Goal: Communication & Community: Share content

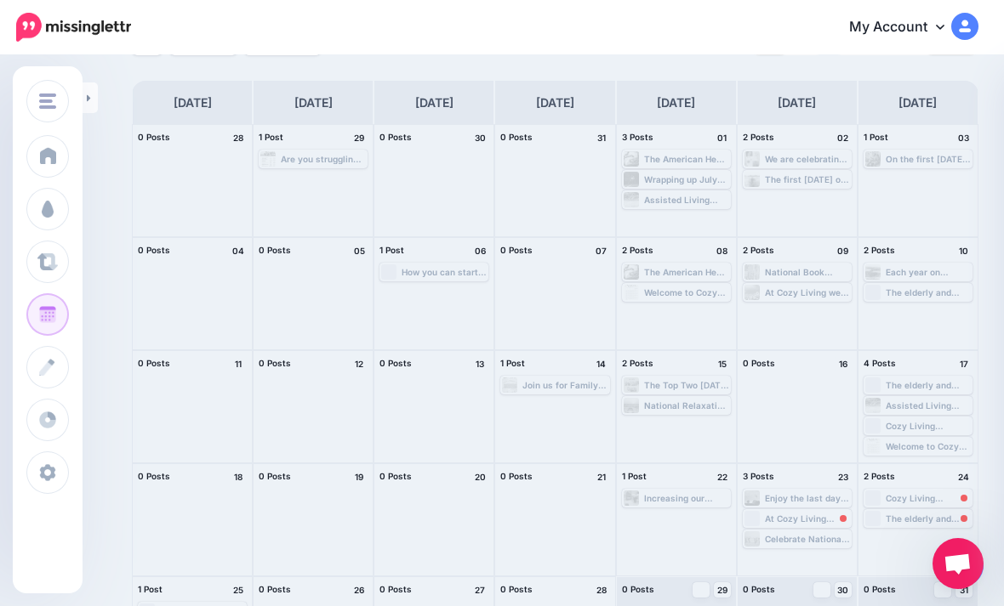
scroll to position [87, 0]
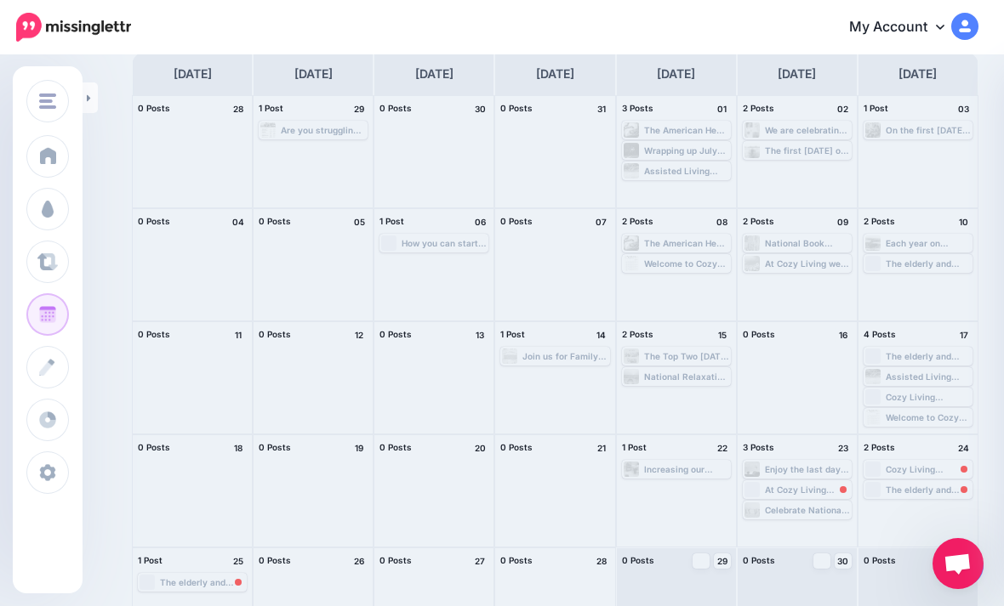
click at [729, 606] on div at bounding box center [676, 604] width 119 height 111
click at [0, 0] on span "Post" at bounding box center [0, 0] width 0 height 0
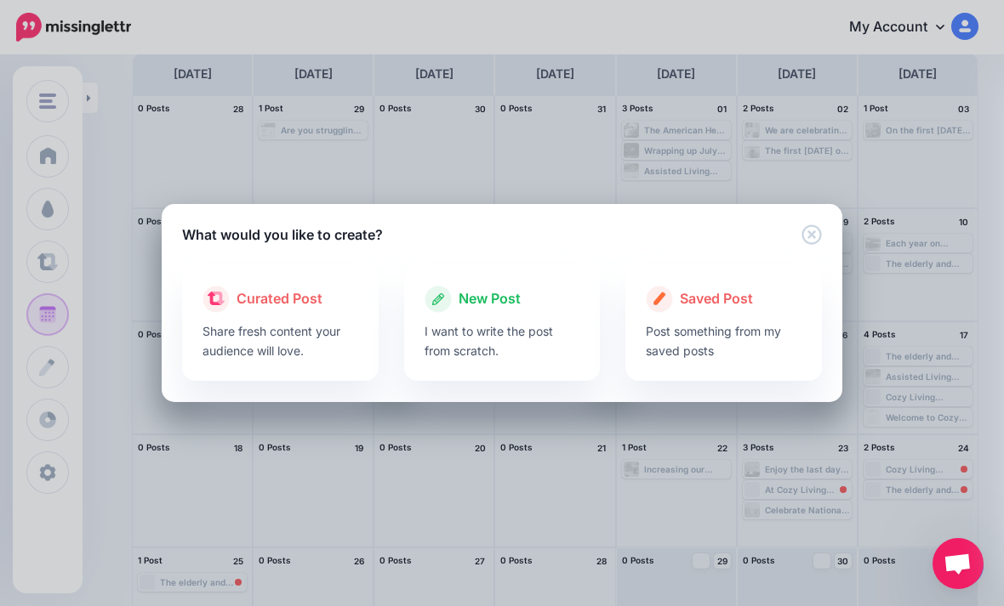
click at [526, 361] on p "I want to write the post from scratch." at bounding box center [502, 341] width 156 height 39
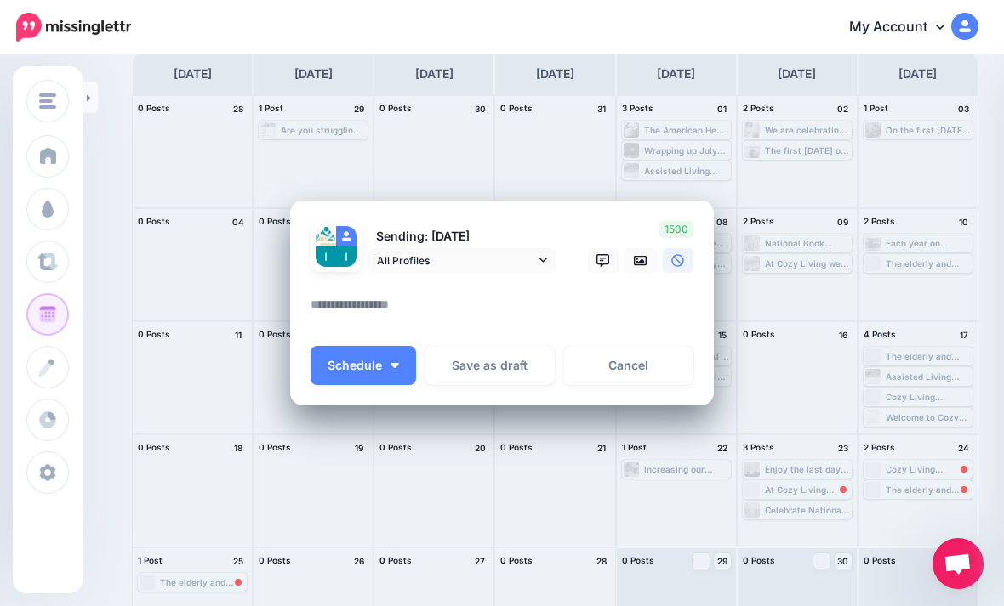
click at [553, 314] on textarea at bounding box center [505, 310] width 391 height 33
click at [375, 303] on textarea at bounding box center [505, 310] width 391 height 33
paste textarea "**********"
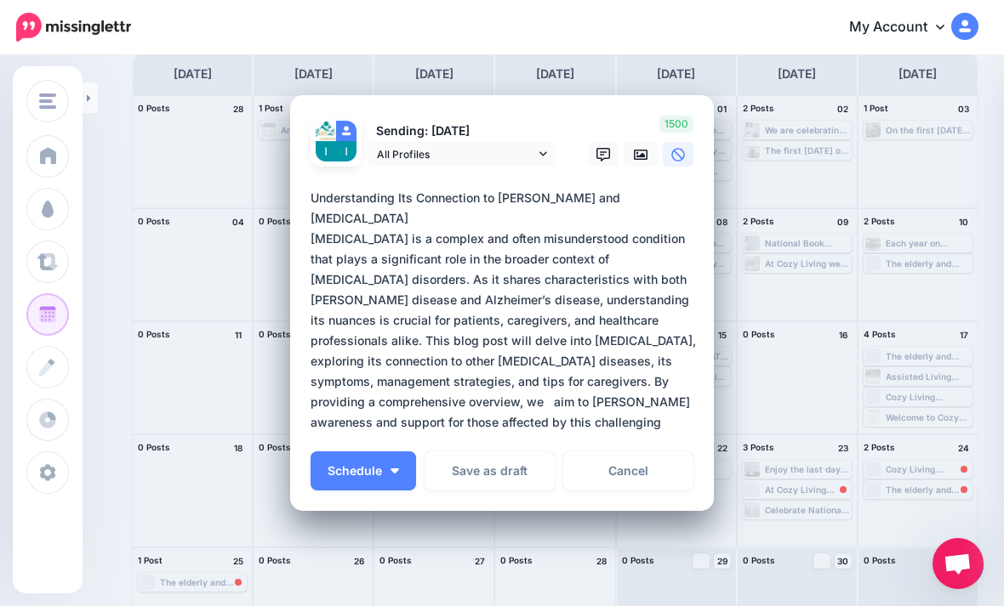
type textarea "**********"
click at [641, 150] on icon at bounding box center [641, 155] width 14 height 14
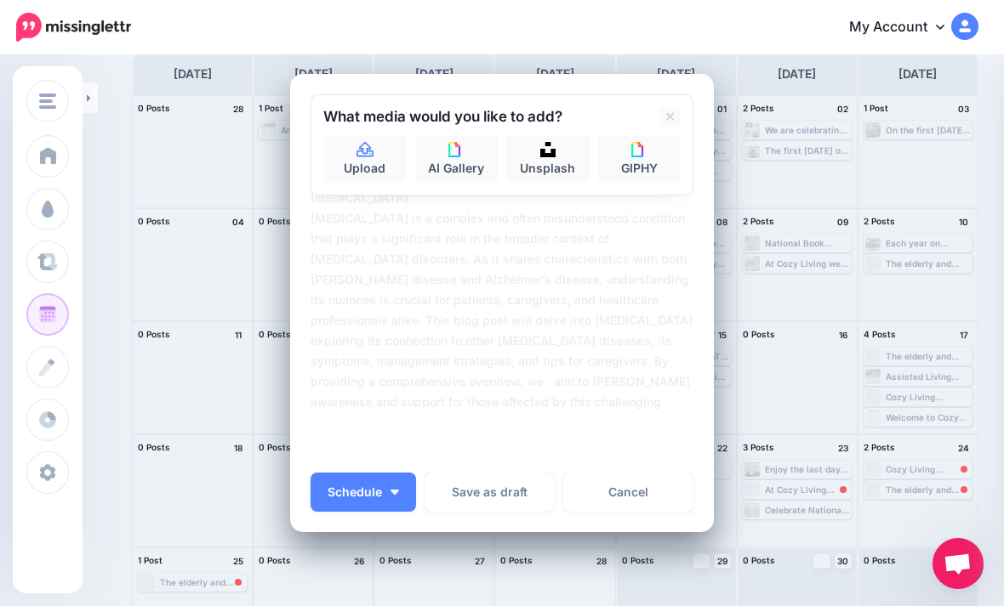
click at [376, 154] on link "Upload" at bounding box center [364, 159] width 83 height 48
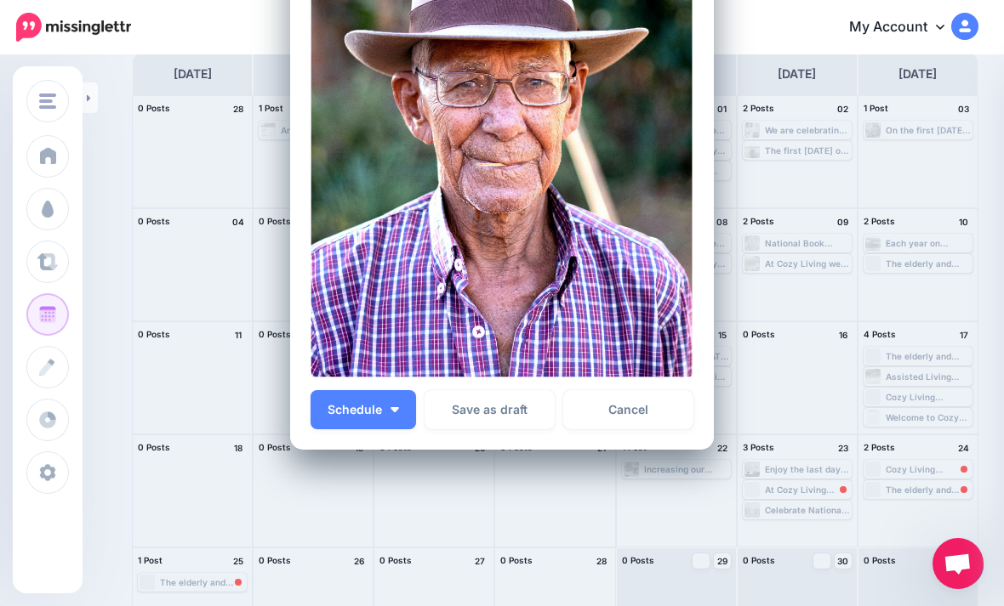
scroll to position [489, 0]
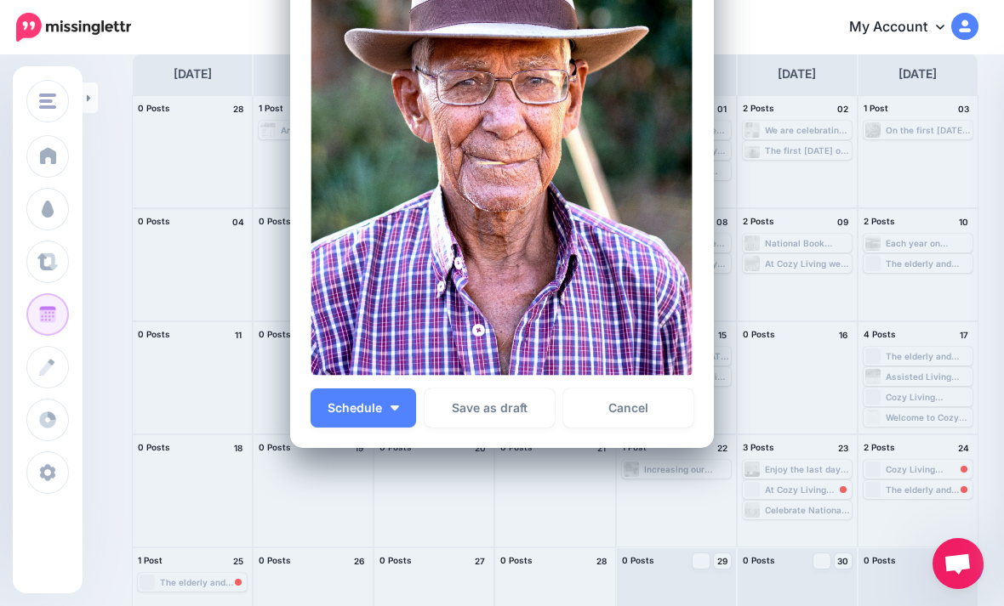
click at [373, 402] on span "Schedule" at bounding box center [354, 408] width 54 height 12
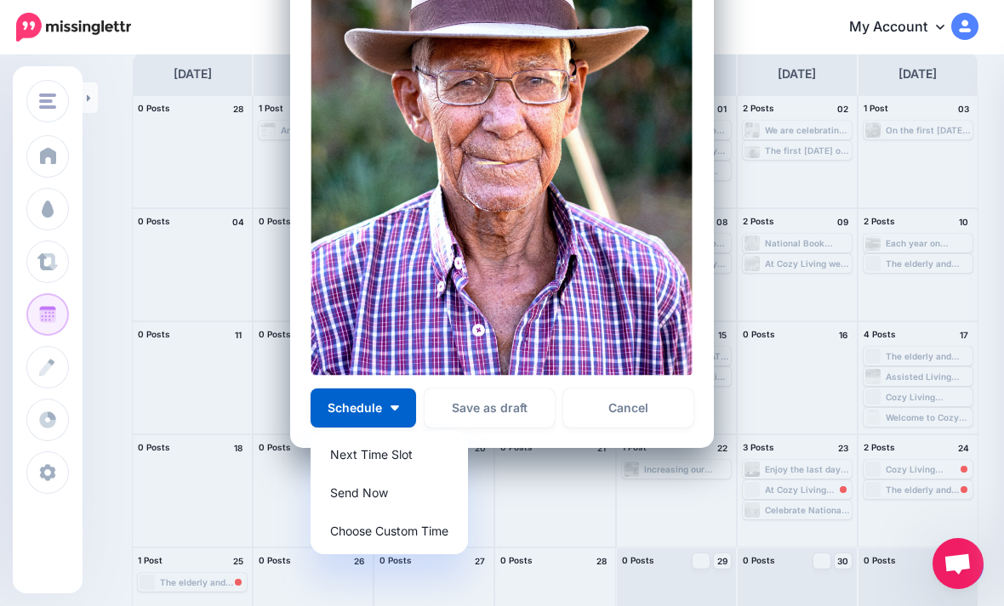
click at [420, 493] on link "Send Now" at bounding box center [389, 492] width 144 height 33
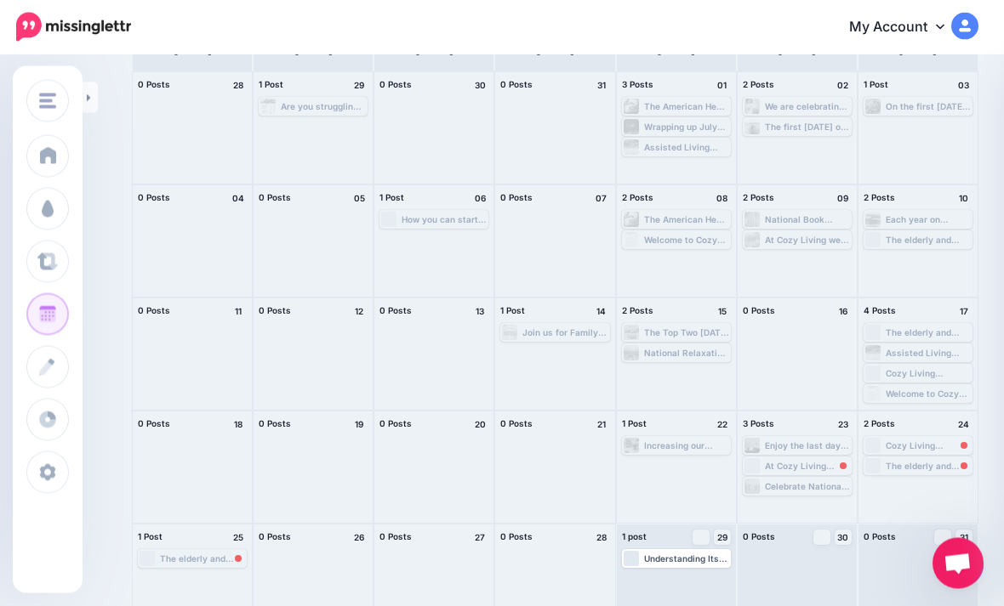
scroll to position [141, 0]
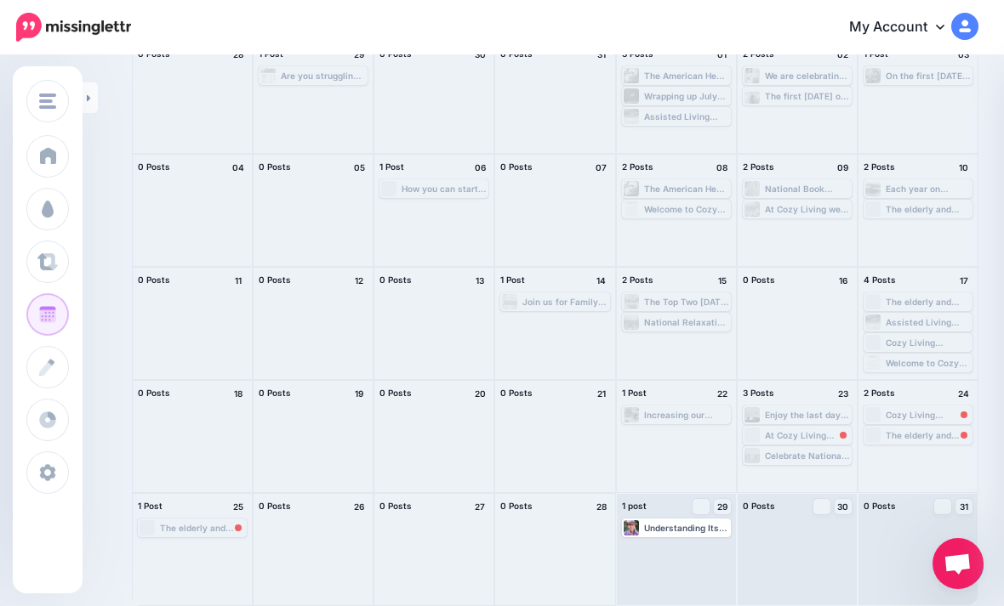
click at [702, 563] on div "Understanding Its Connection to [PERSON_NAME] and [MEDICAL_DATA] Edit Manage Da…" at bounding box center [676, 549] width 119 height 111
click at [0, 0] on span "Post" at bounding box center [0, 0] width 0 height 0
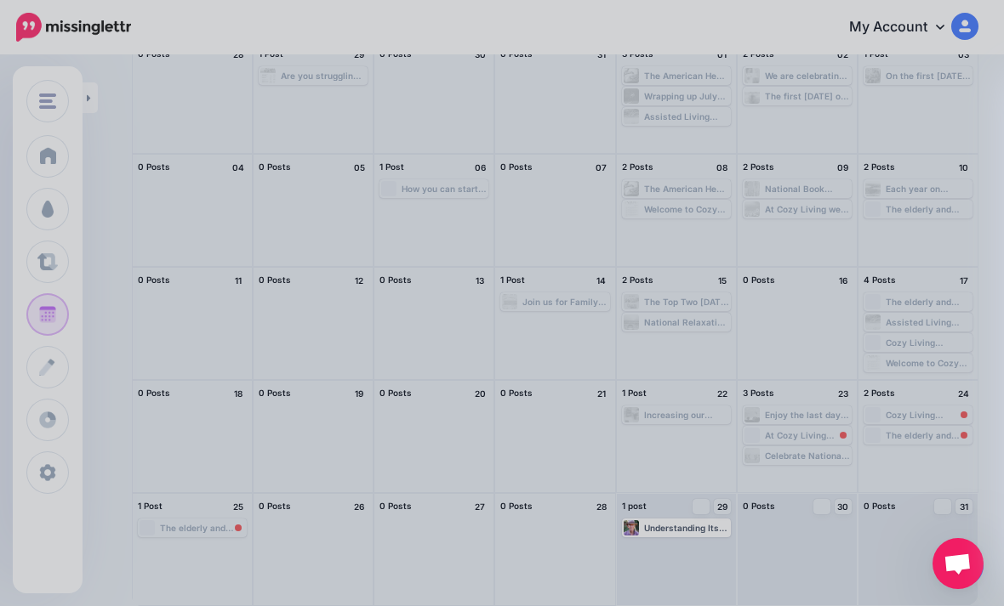
scroll to position [0, 0]
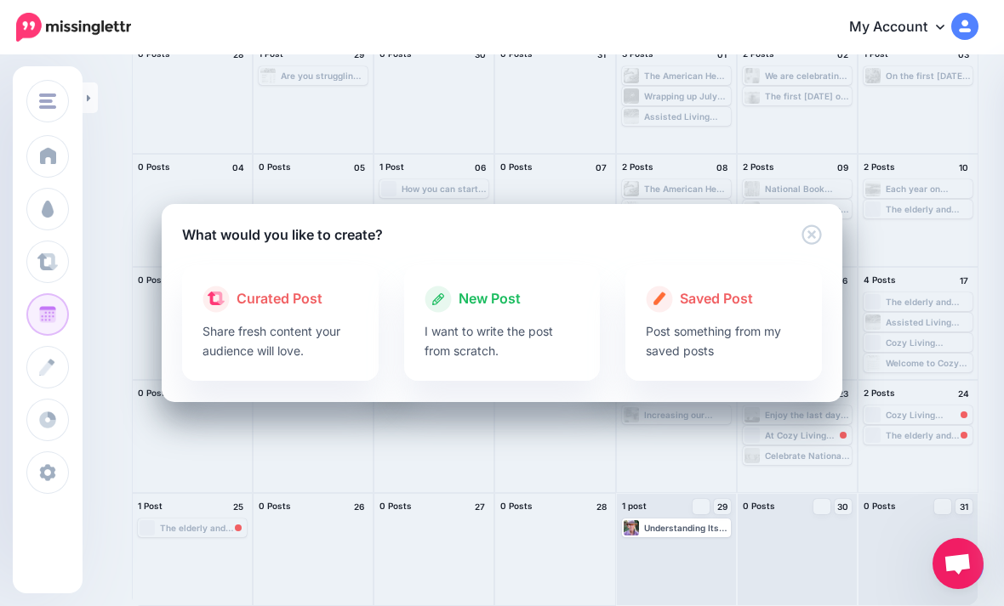
click at [543, 332] on p "I want to write the post from scratch." at bounding box center [502, 341] width 156 height 39
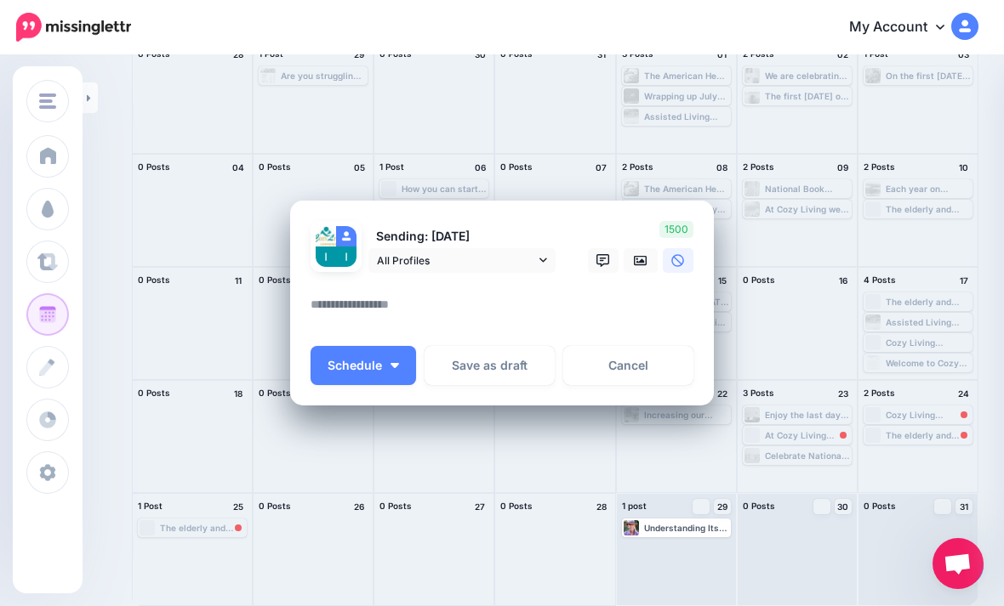
click at [450, 311] on textarea at bounding box center [505, 310] width 391 height 33
paste textarea "**********"
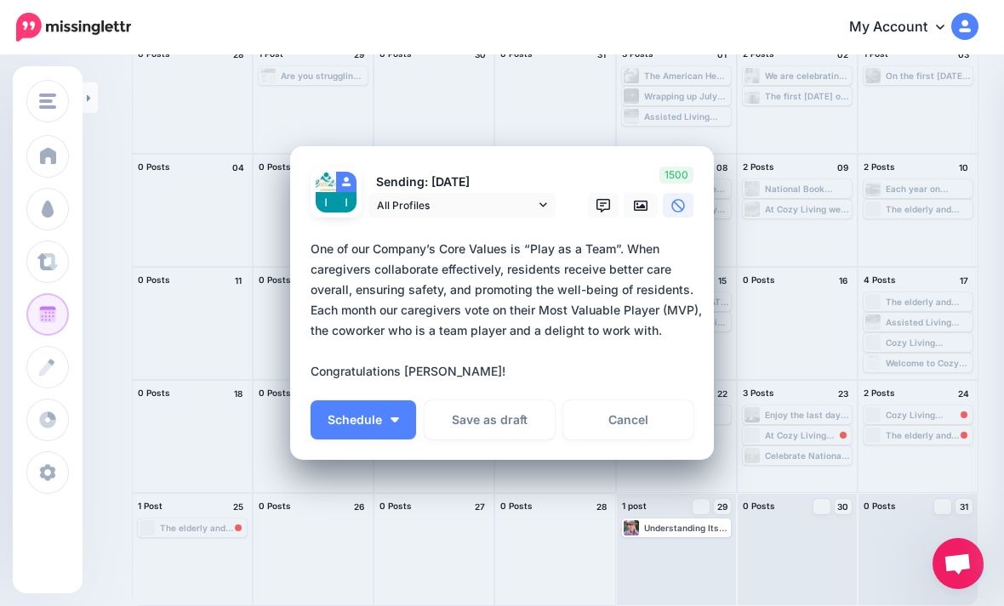
click at [306, 374] on div "Loading Sending: [DATE] All Profiles" at bounding box center [502, 303] width 424 height 315
click at [310, 365] on textarea "**********" at bounding box center [505, 310] width 391 height 143
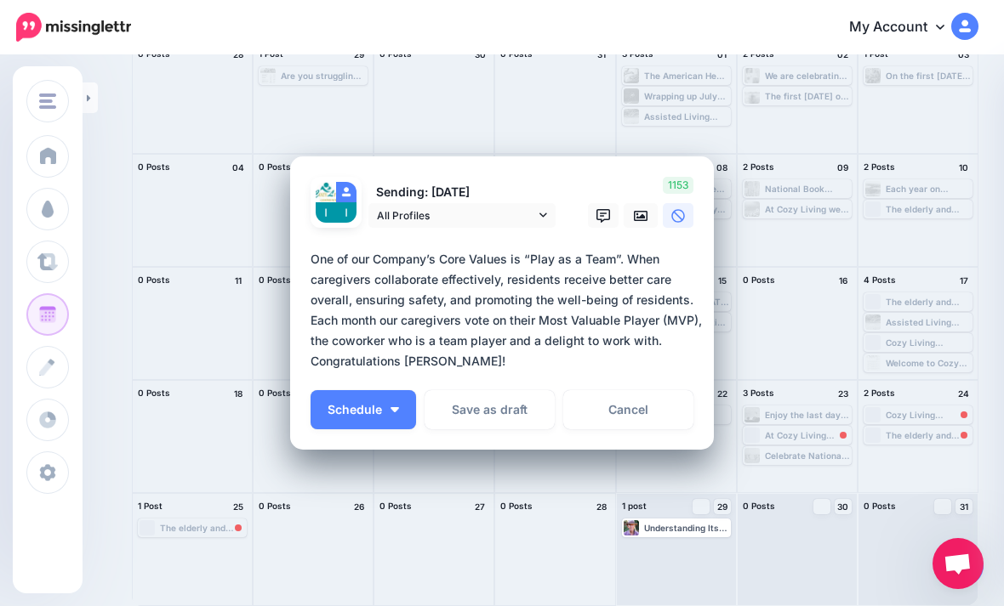
type textarea "**********"
click at [638, 216] on icon at bounding box center [641, 216] width 14 height 14
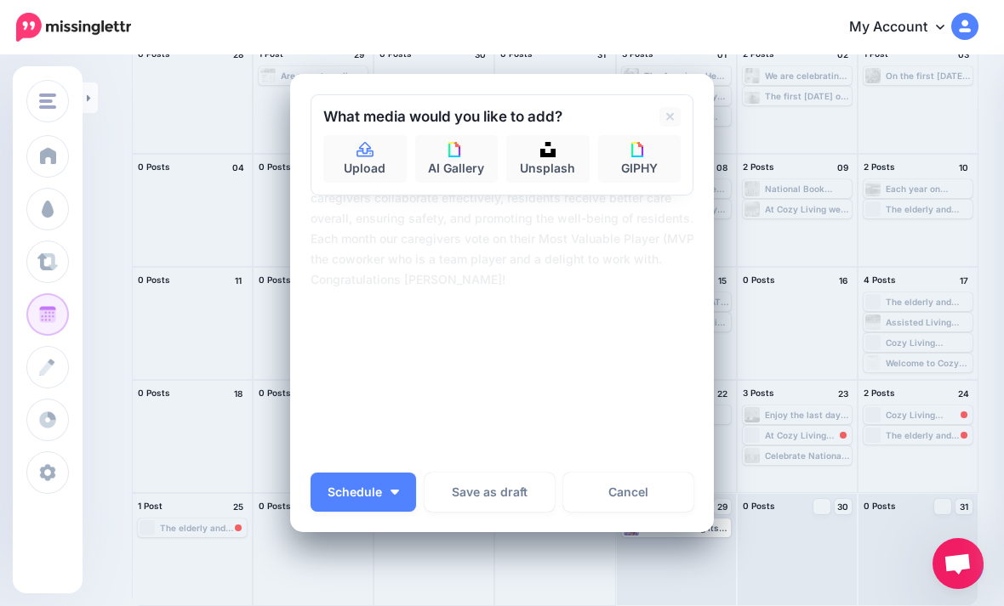
click at [376, 159] on link "Upload" at bounding box center [364, 159] width 83 height 48
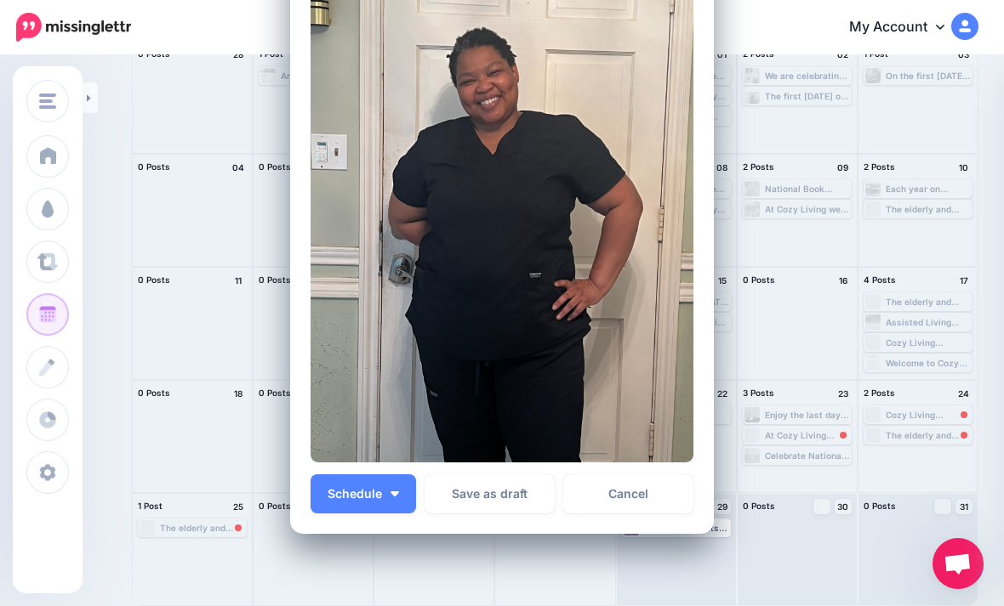
scroll to position [310, 0]
click at [372, 489] on span "Schedule" at bounding box center [354, 495] width 54 height 12
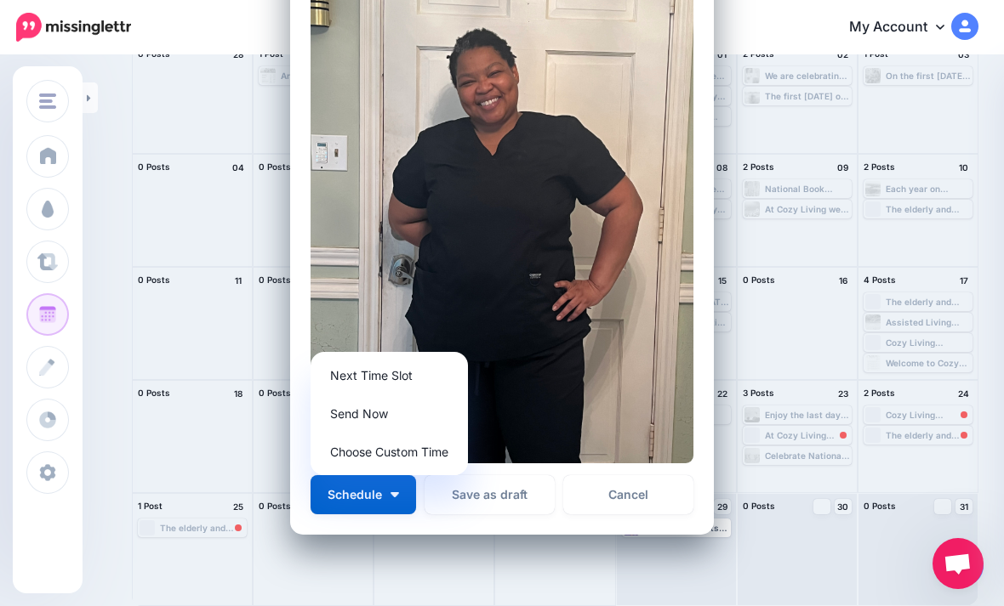
click at [414, 414] on link "Send Now" at bounding box center [389, 413] width 144 height 33
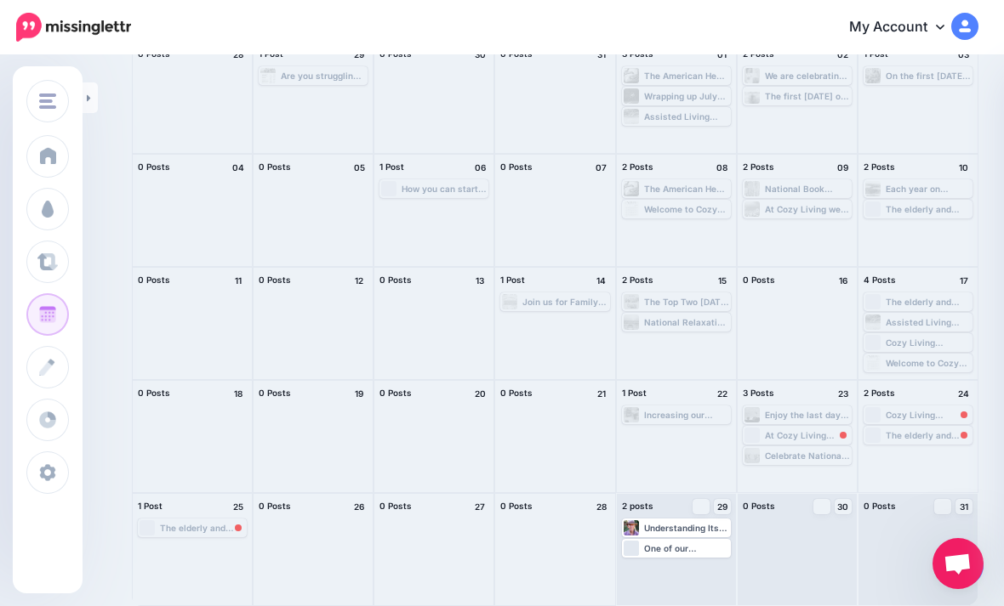
click at [708, 571] on div "Understanding Its Connection to [PERSON_NAME] and [MEDICAL_DATA] Sending Edit M…" at bounding box center [676, 549] width 119 height 111
click at [712, 536] on div "Understanding Its Connection to [PERSON_NAME] and [MEDICAL_DATA] [MEDICAL_DATA]…" at bounding box center [676, 528] width 109 height 19
click at [0, 0] on span "Post" at bounding box center [0, 0] width 0 height 0
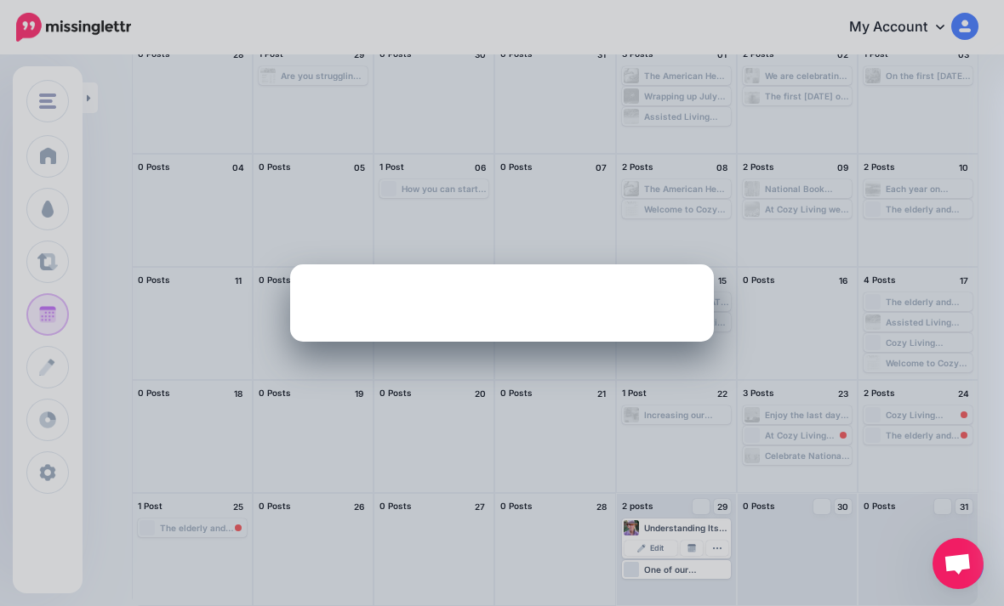
scroll to position [0, 0]
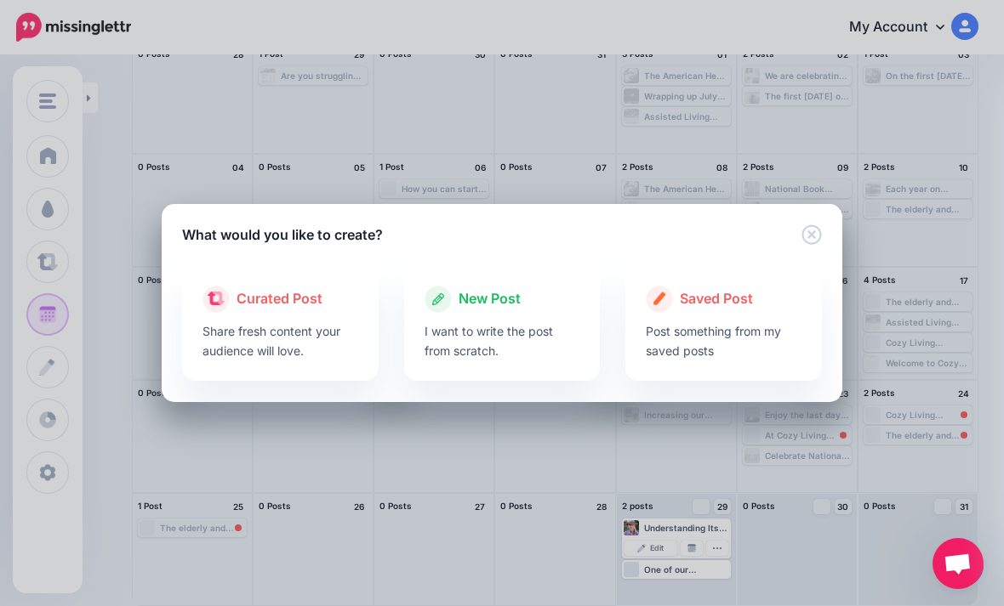
click at [541, 339] on p "I want to write the post from scratch." at bounding box center [502, 341] width 156 height 39
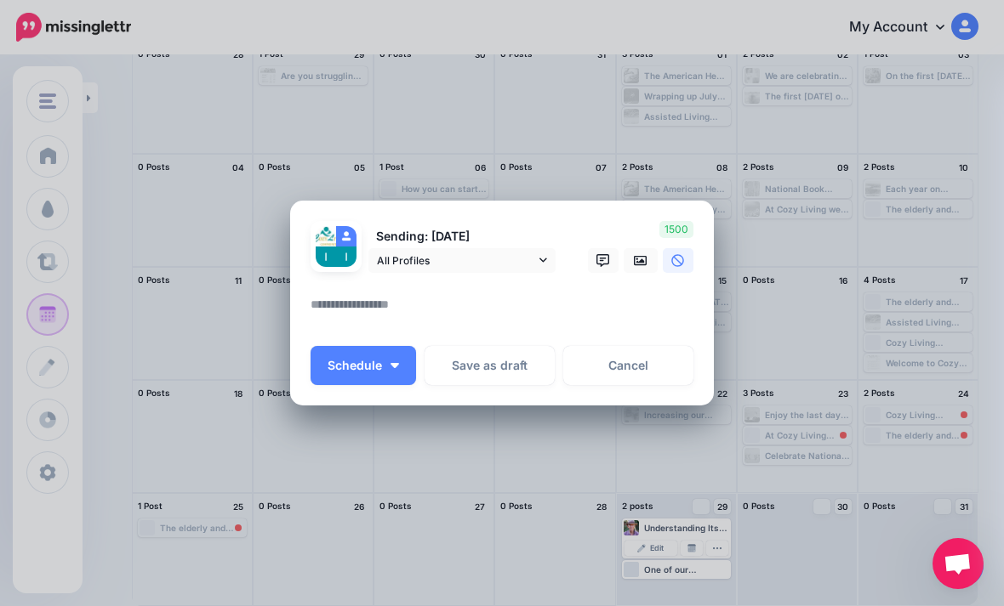
click at [403, 308] on textarea at bounding box center [505, 310] width 391 height 33
click at [343, 311] on textarea at bounding box center [505, 310] width 391 height 33
paste textarea "**********"
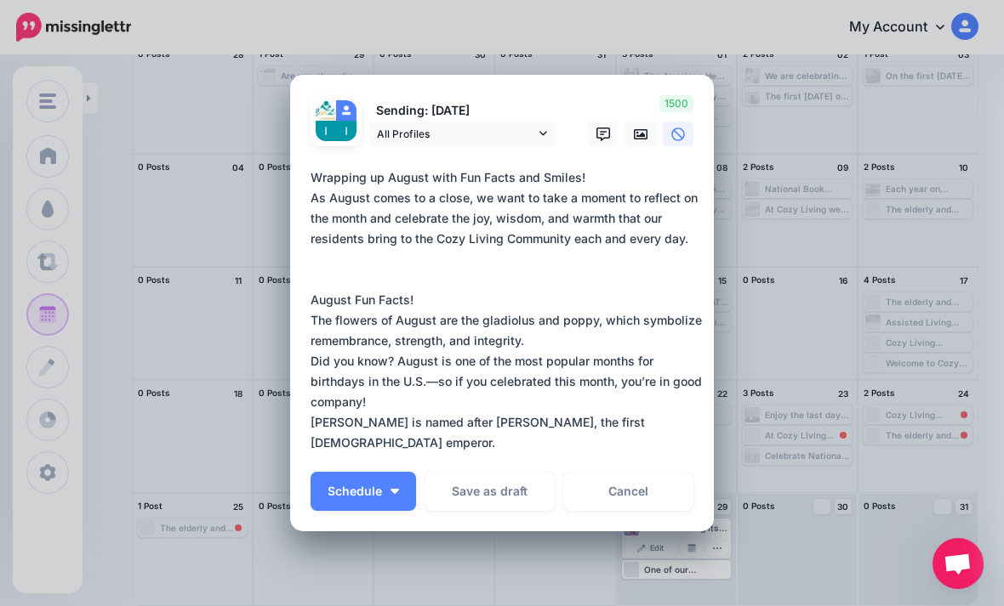
click at [310, 305] on textarea "**********" at bounding box center [505, 311] width 391 height 286
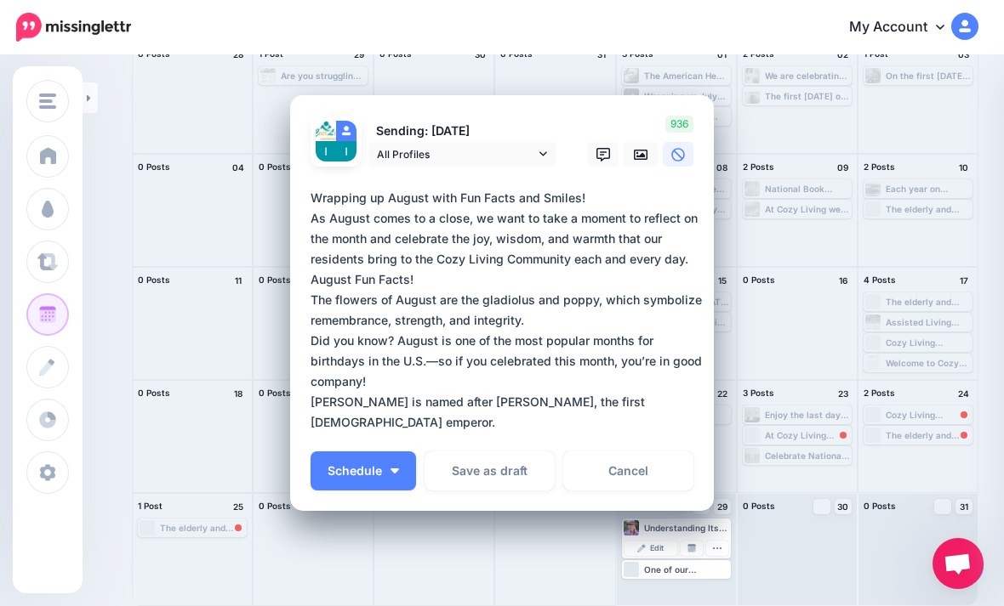
type textarea "**********"
click at [642, 162] on link at bounding box center [640, 154] width 34 height 25
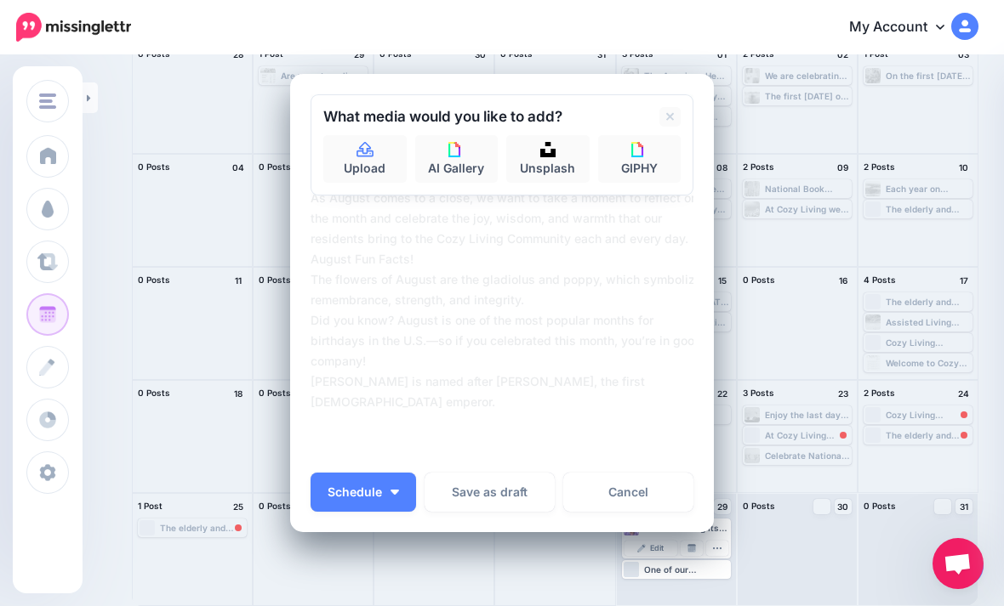
click at [370, 172] on link "Upload" at bounding box center [364, 159] width 83 height 48
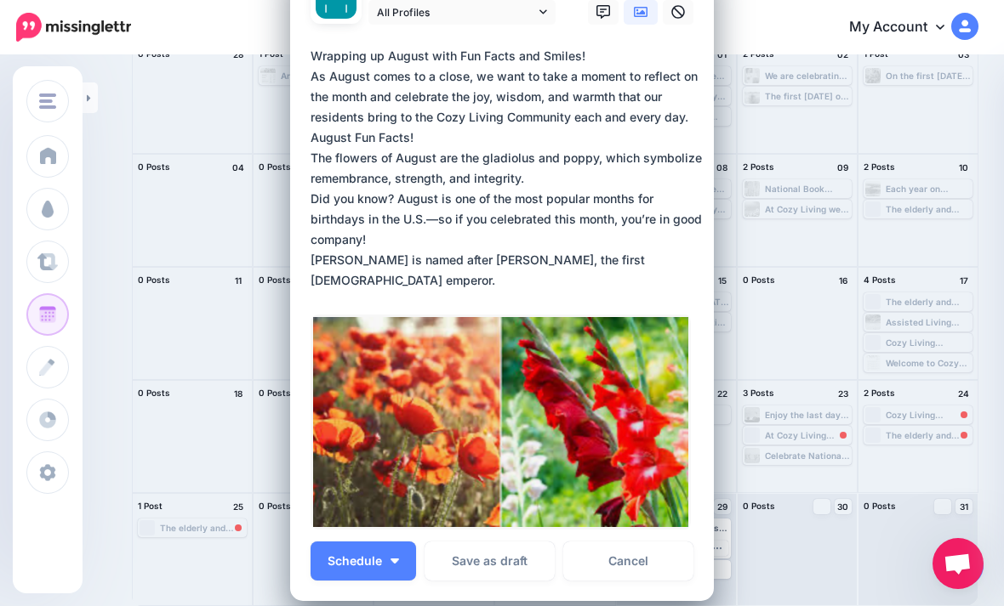
scroll to position [162, 0]
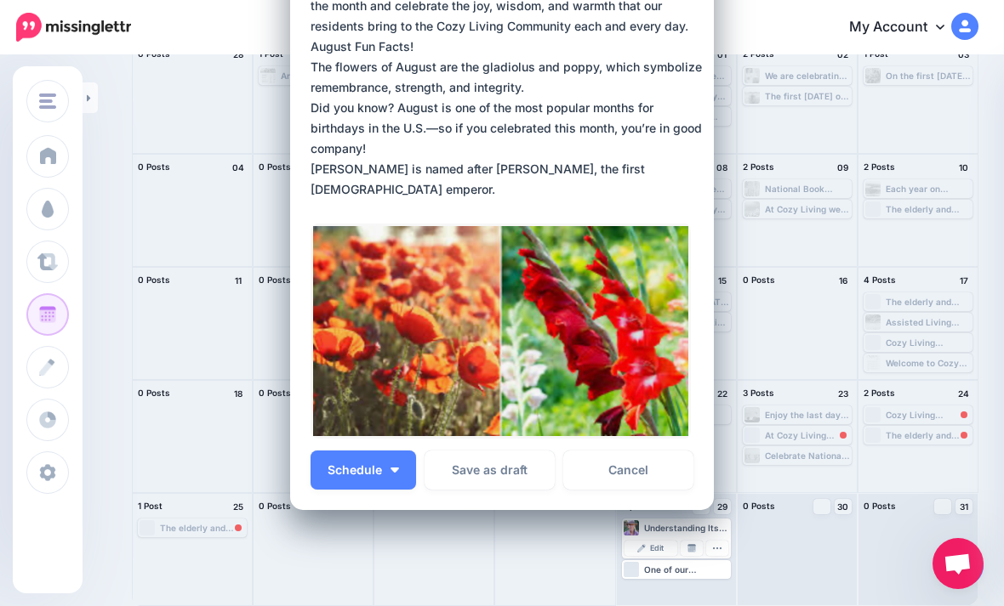
click at [398, 470] on img "button" at bounding box center [394, 470] width 9 height 5
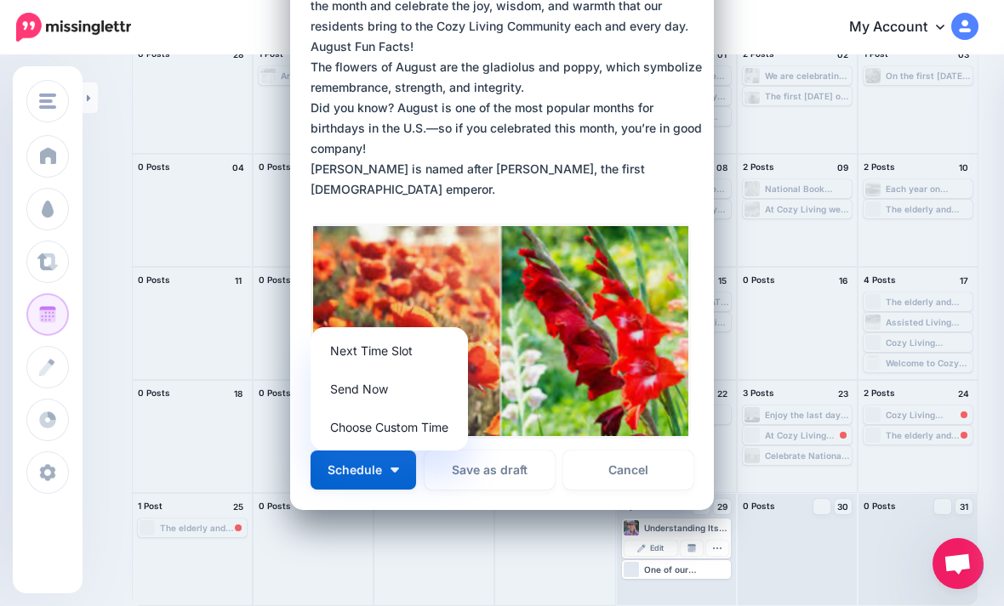
click at [421, 390] on link "Send Now" at bounding box center [389, 389] width 144 height 33
